Goal: Communication & Community: Answer question/provide support

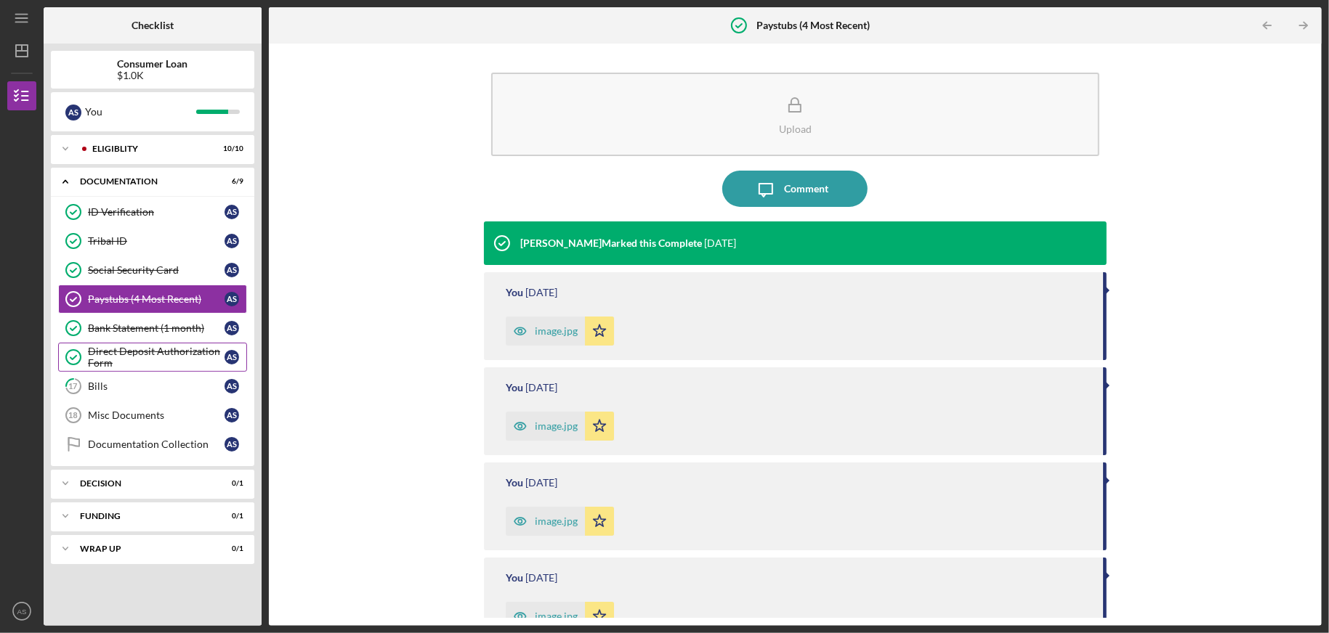
click at [134, 346] on div "Direct Deposit Authorization Form" at bounding box center [156, 357] width 137 height 23
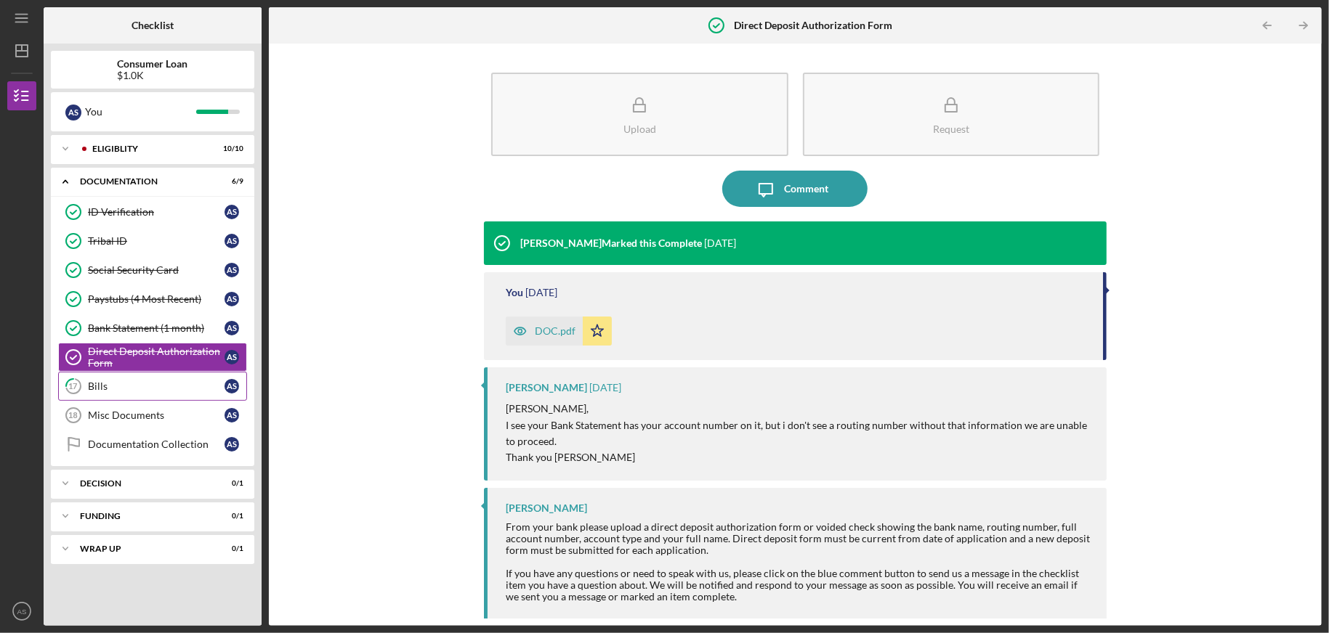
click at [94, 381] on div "Bills" at bounding box center [156, 387] width 137 height 12
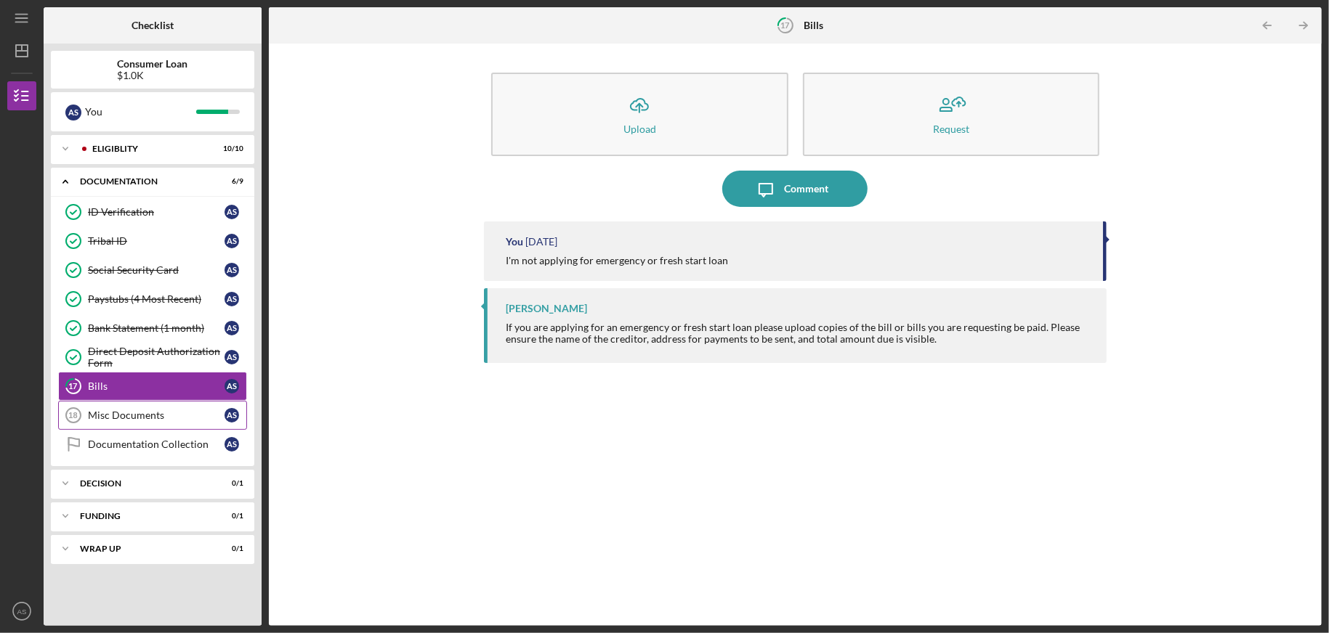
click at [141, 413] on div "Misc Documents" at bounding box center [156, 416] width 137 height 12
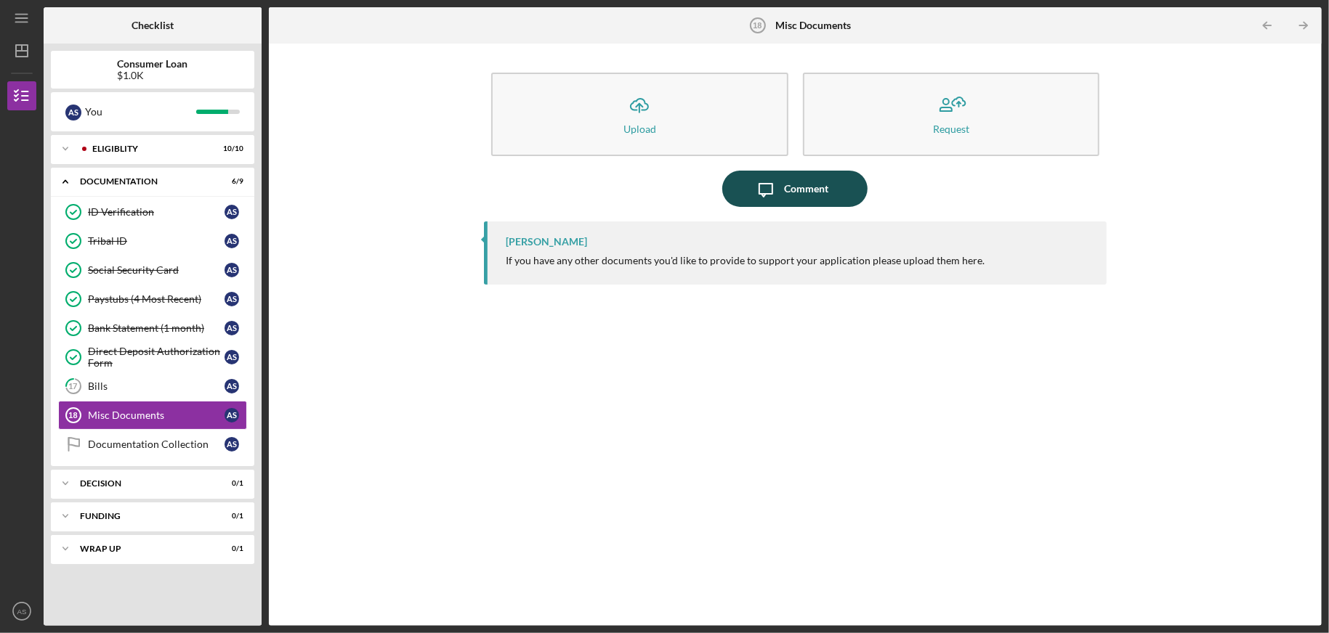
click at [793, 189] on div "Comment" at bounding box center [806, 189] width 44 height 36
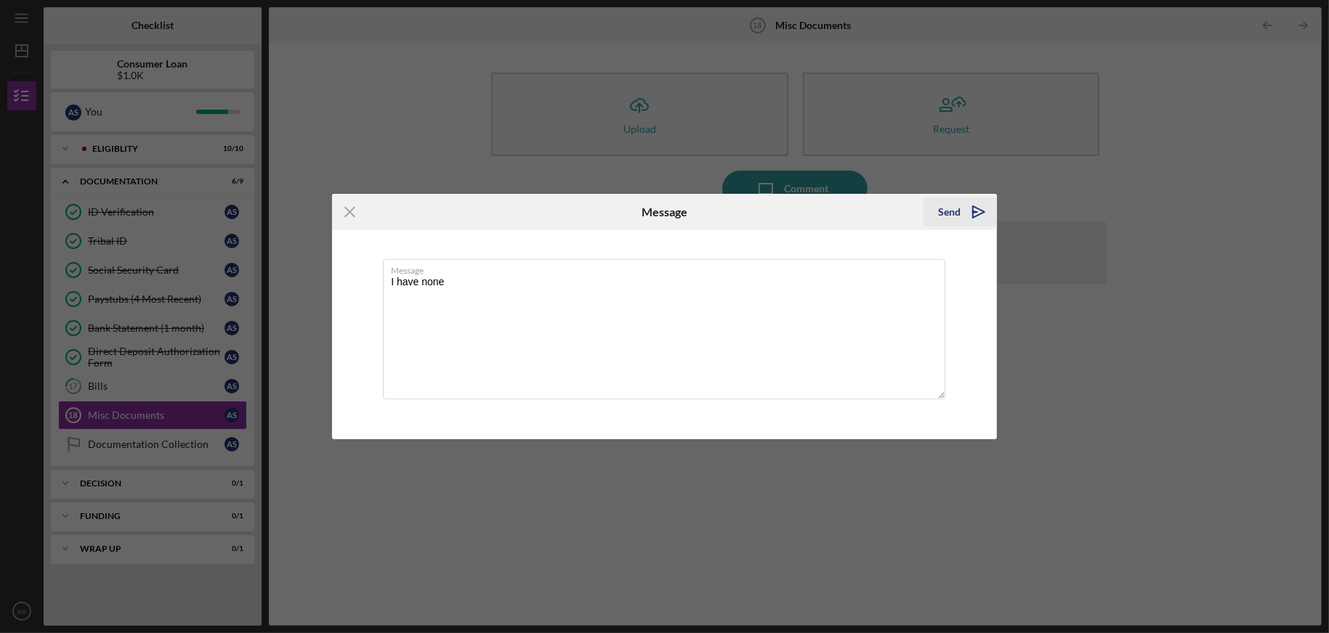
type textarea "I have none"
click at [952, 214] on div "Send" at bounding box center [949, 212] width 23 height 29
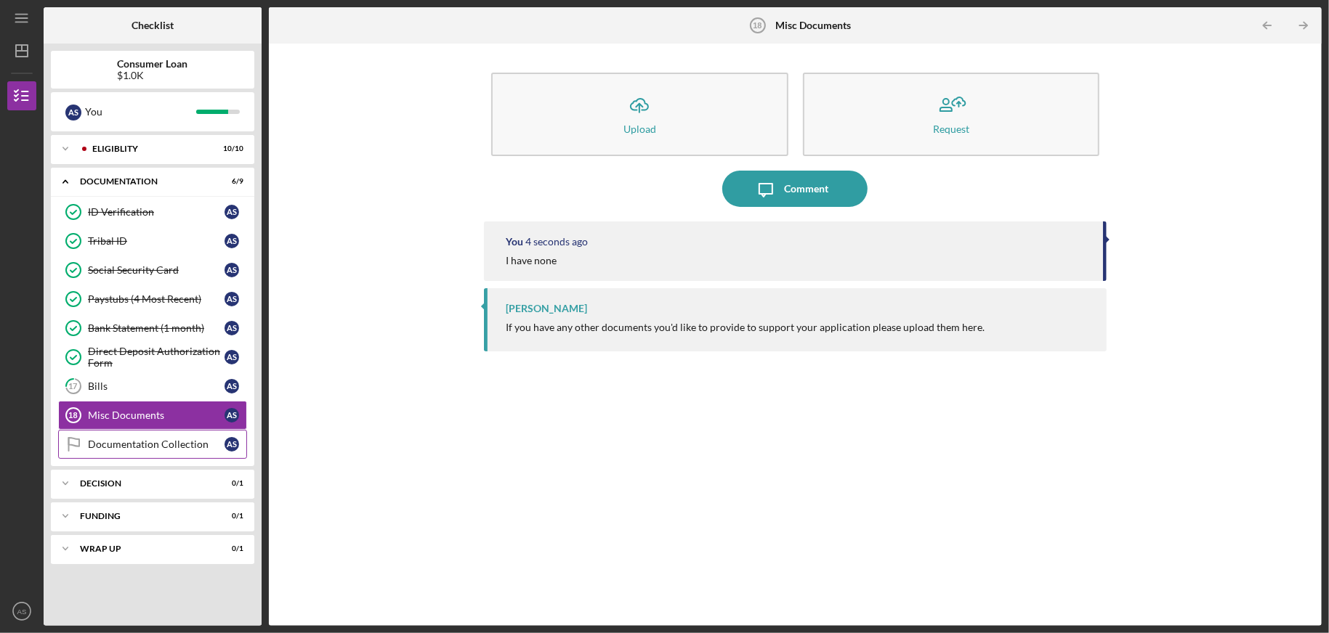
click at [121, 441] on div "Documentation Collection" at bounding box center [156, 445] width 137 height 12
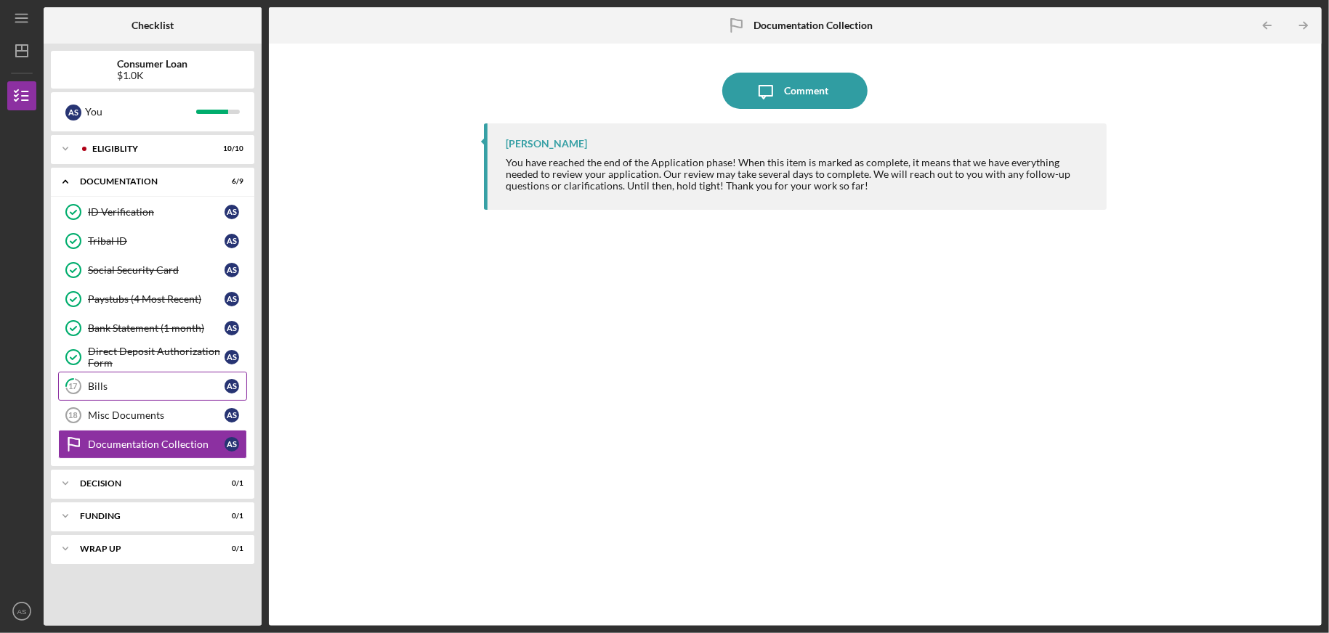
click at [142, 385] on div "Bills" at bounding box center [156, 387] width 137 height 12
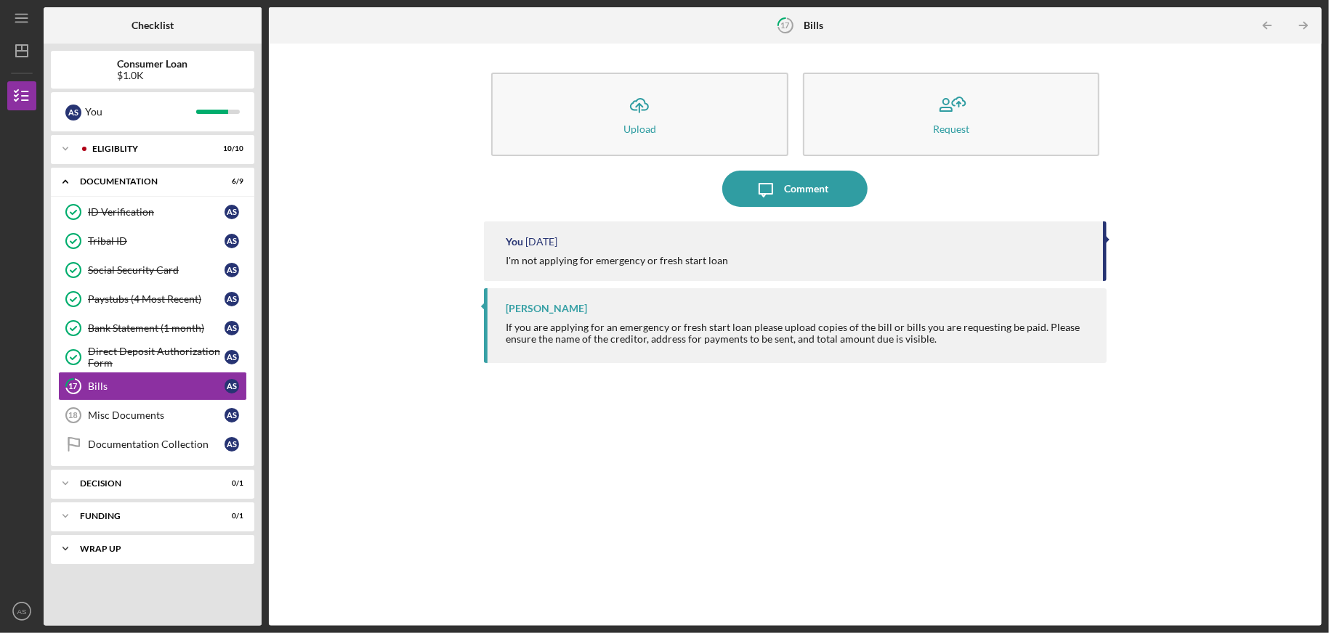
click at [134, 550] on div "Icon/Expander Wrap up 0 / 1" at bounding box center [152, 549] width 203 height 29
click at [431, 350] on div "Icon/Upload Upload Request Icon/Message Comment You [DATE] I'm not applying for…" at bounding box center [795, 335] width 1038 height 568
